Goal: Find specific page/section: Find specific page/section

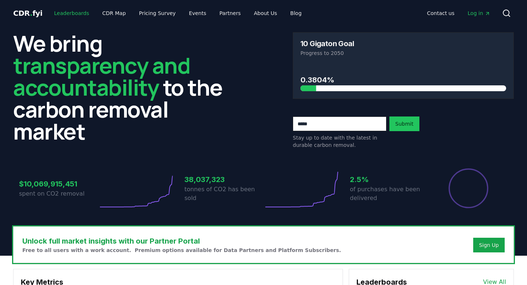
click at [68, 15] on link "Leaderboards" at bounding box center [71, 13] width 47 height 13
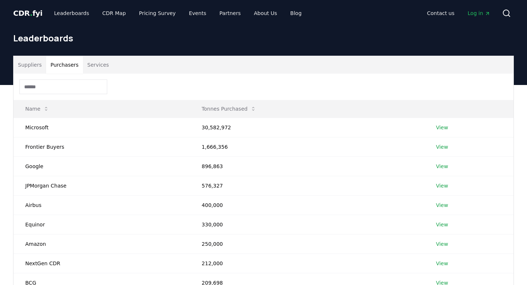
click at [62, 62] on button "Purchasers" at bounding box center [64, 65] width 37 height 18
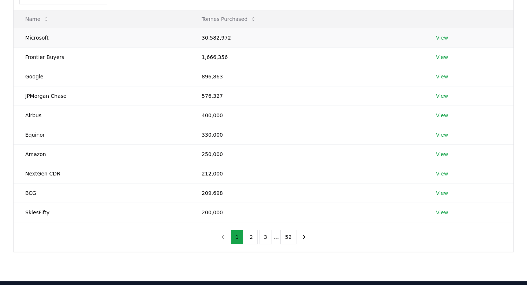
scroll to position [91, 0]
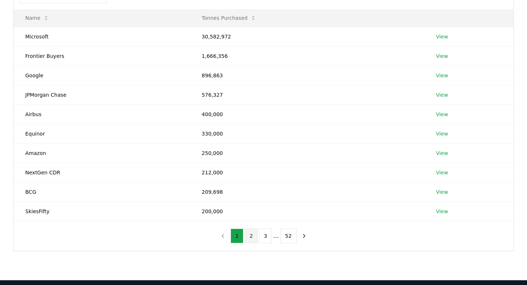
click at [249, 238] on button "2" at bounding box center [251, 235] width 13 height 15
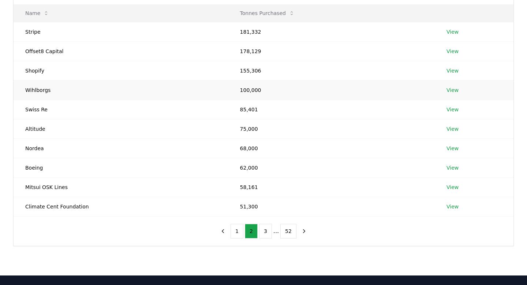
scroll to position [97, 0]
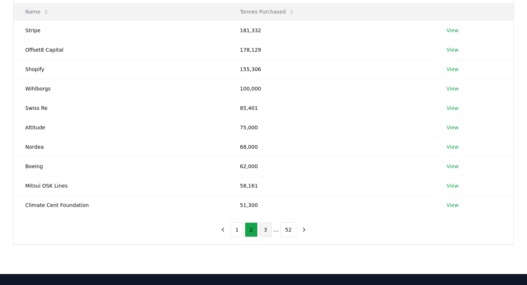
click at [265, 230] on button "3" at bounding box center [265, 229] width 13 height 15
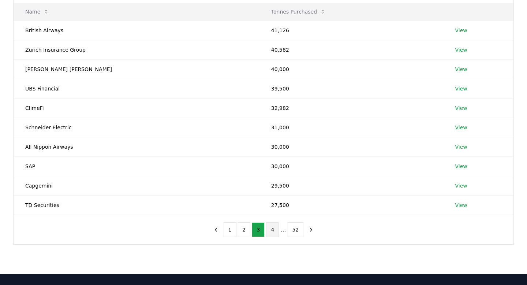
click at [273, 232] on button "4" at bounding box center [272, 229] width 13 height 15
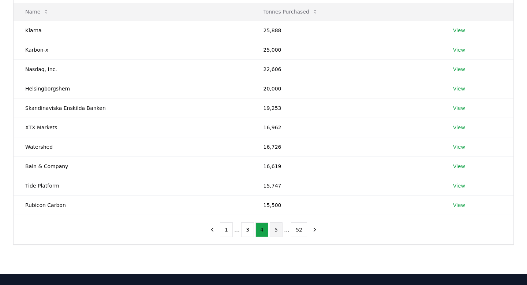
click at [275, 231] on button "5" at bounding box center [276, 229] width 13 height 15
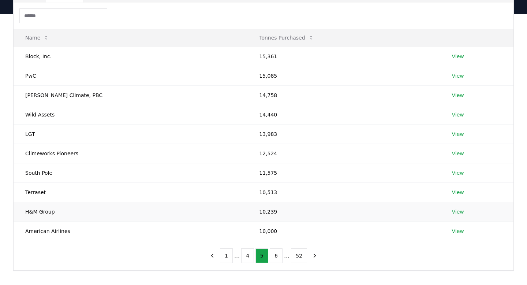
scroll to position [72, 0]
click at [277, 258] on button "6" at bounding box center [276, 254] width 13 height 15
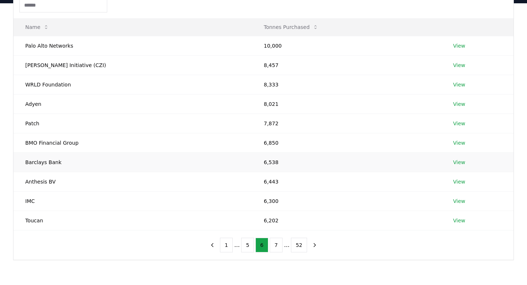
scroll to position [83, 0]
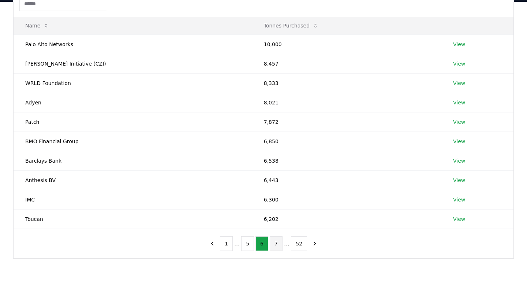
click at [277, 242] on button "7" at bounding box center [276, 243] width 13 height 15
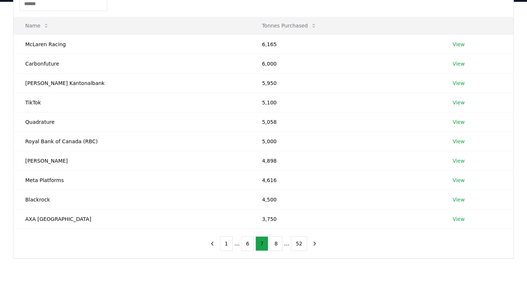
click at [277, 242] on button "8" at bounding box center [276, 243] width 13 height 15
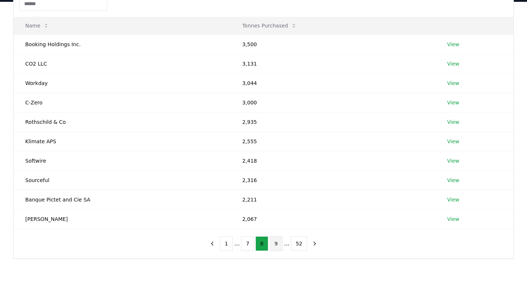
click at [277, 246] on button "9" at bounding box center [276, 243] width 13 height 15
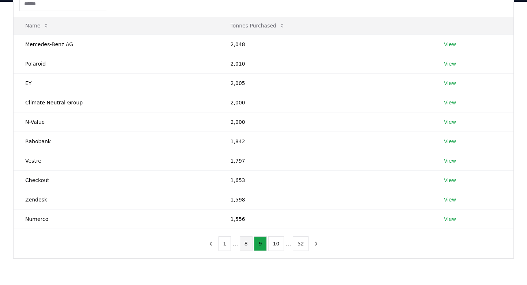
click at [249, 242] on button "8" at bounding box center [246, 243] width 13 height 15
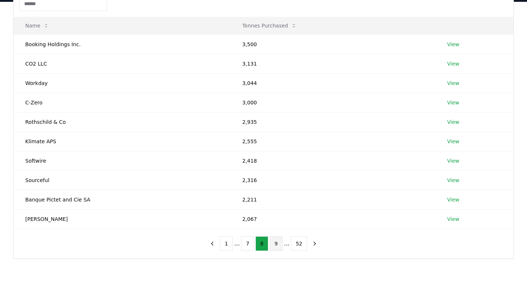
click at [270, 243] on button "9" at bounding box center [276, 243] width 13 height 15
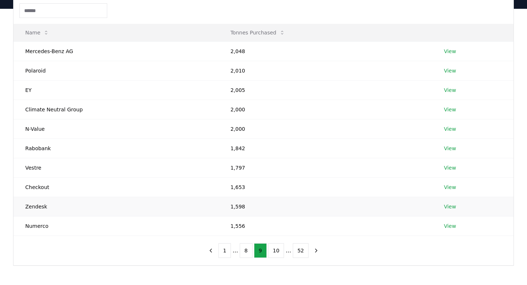
scroll to position [78, 0]
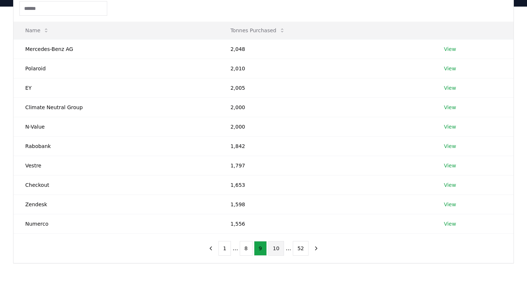
click at [273, 242] on button "10" at bounding box center [276, 248] width 16 height 15
